Goal: Transaction & Acquisition: Purchase product/service

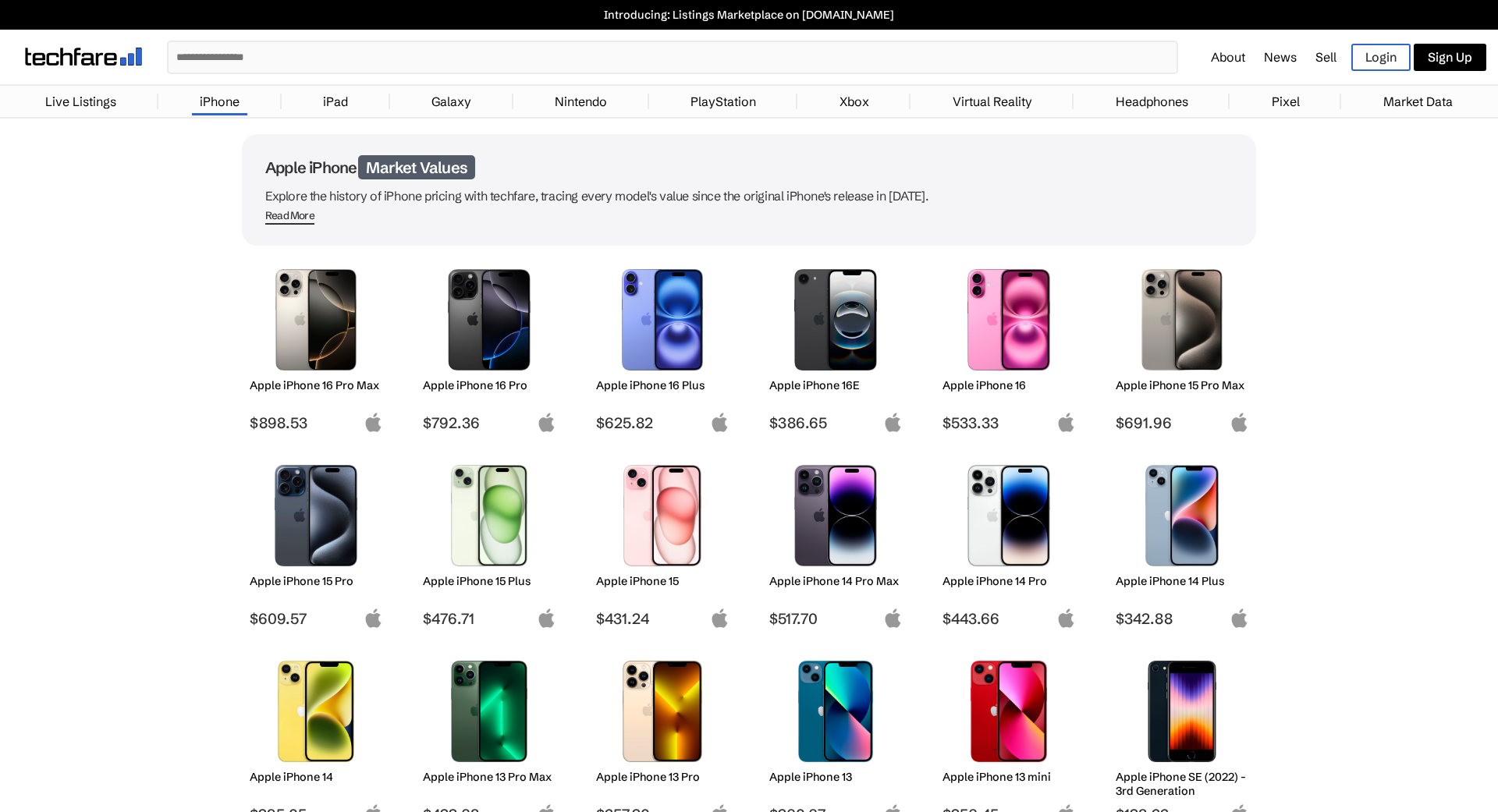
click at [345, 93] on link "iPad" at bounding box center [336, 102] width 40 height 31
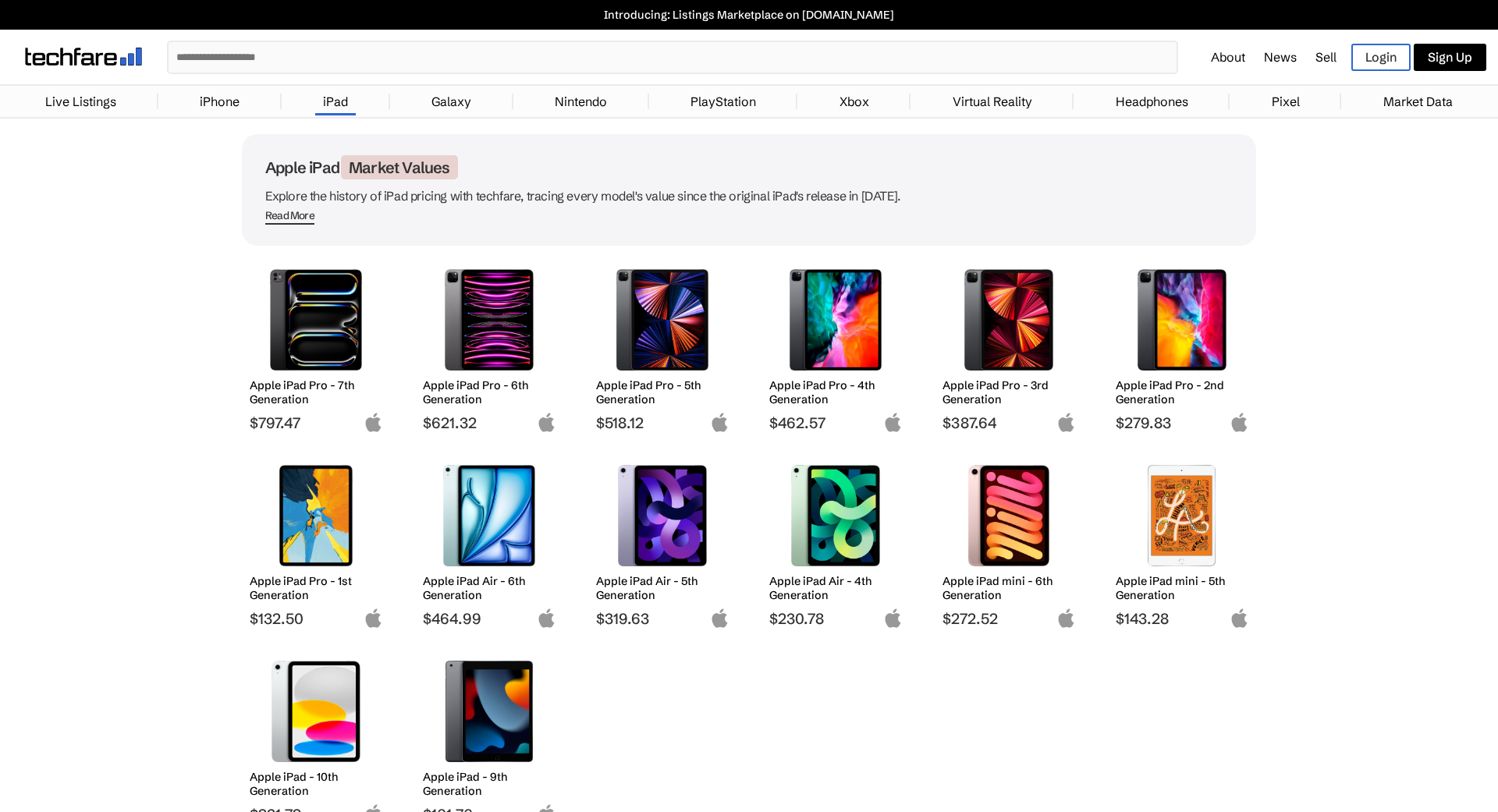
click at [1184, 368] on img at bounding box center [1183, 320] width 110 height 102
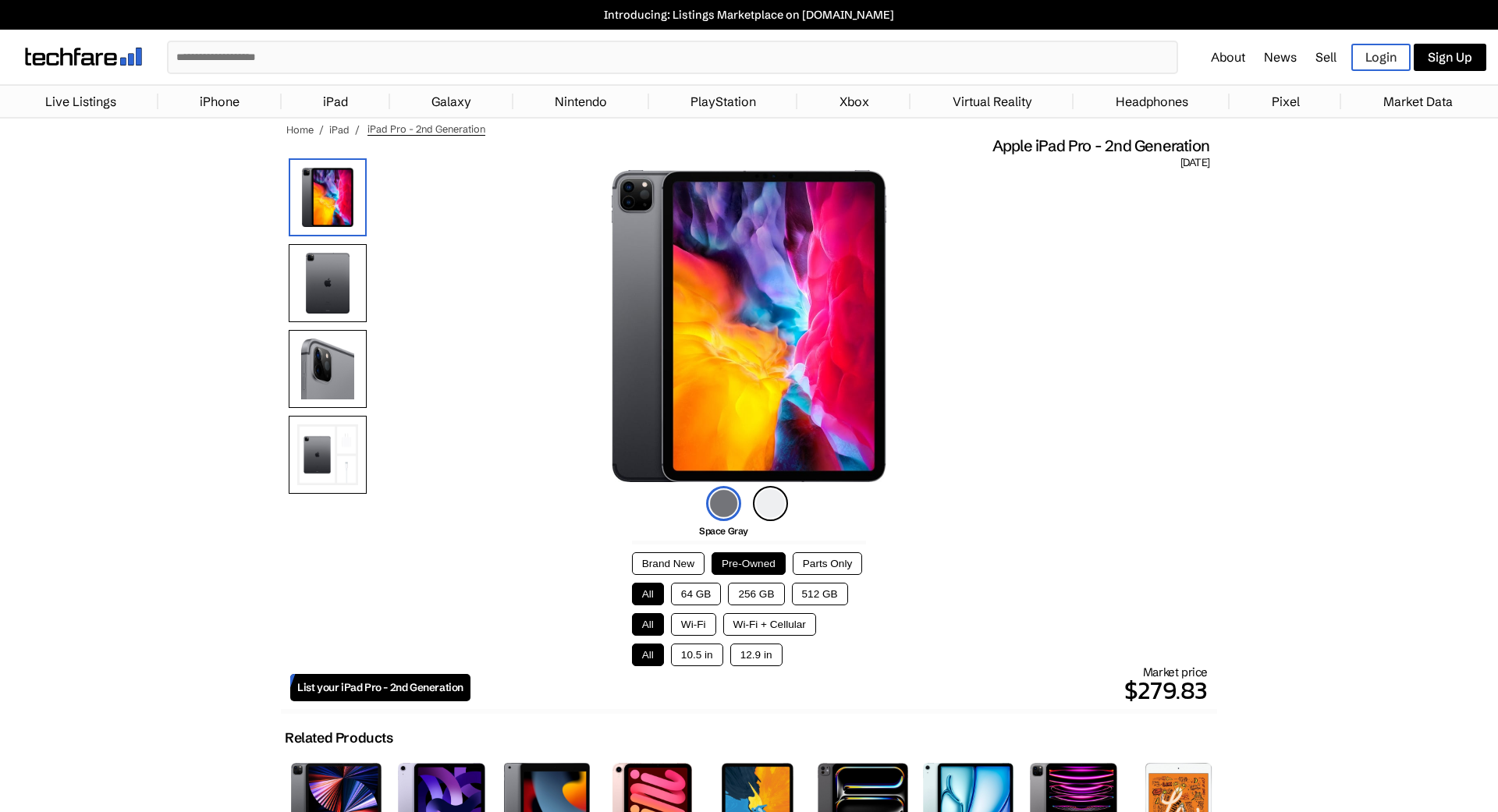
click at [707, 632] on button "Wi-Fi" at bounding box center [693, 624] width 45 height 23
click at [716, 656] on button "10.5 in" at bounding box center [697, 654] width 52 height 23
click at [736, 599] on button "256 GB" at bounding box center [755, 594] width 56 height 23
